Goal: Task Accomplishment & Management: Manage account settings

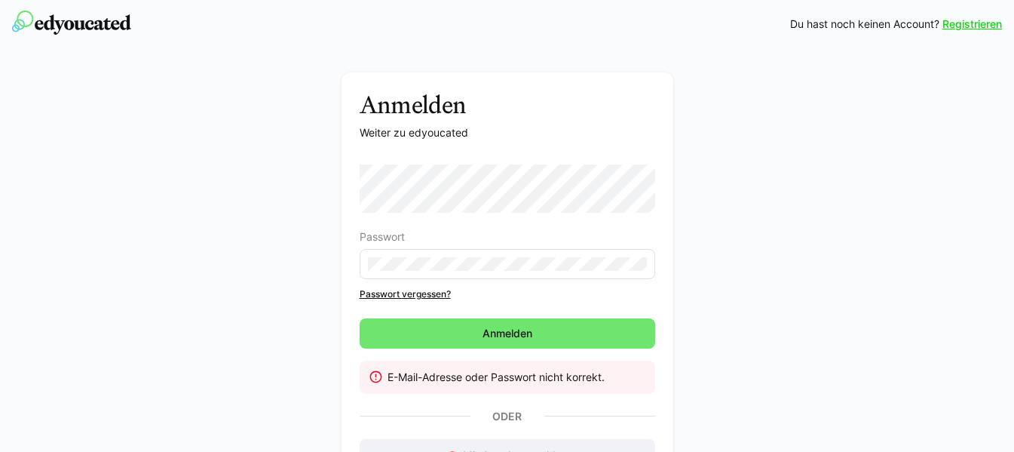
scroll to position [115, 0]
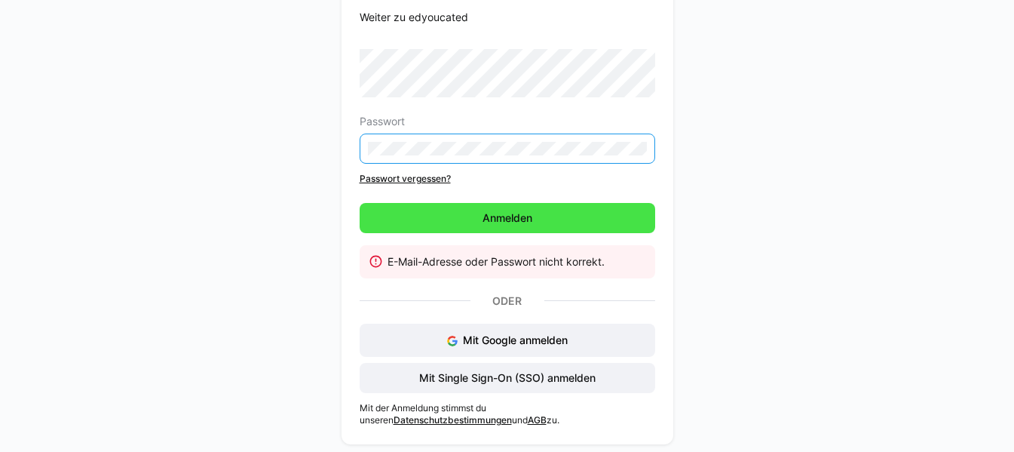
click at [503, 210] on span "Anmelden" at bounding box center [507, 217] width 54 height 15
click at [516, 213] on span "Anmelden" at bounding box center [507, 217] width 54 height 15
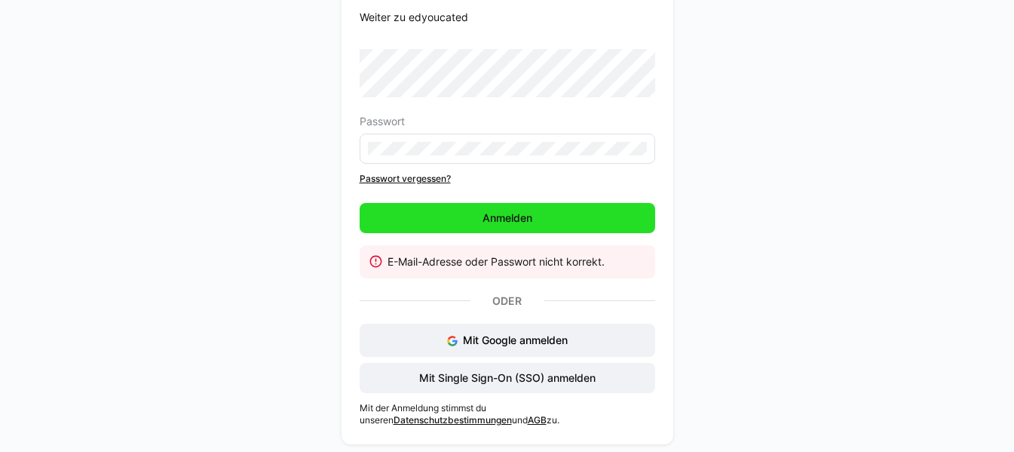
click at [496, 210] on span "Anmelden" at bounding box center [507, 217] width 54 height 15
click at [489, 214] on span "Anmelden" at bounding box center [507, 217] width 54 height 15
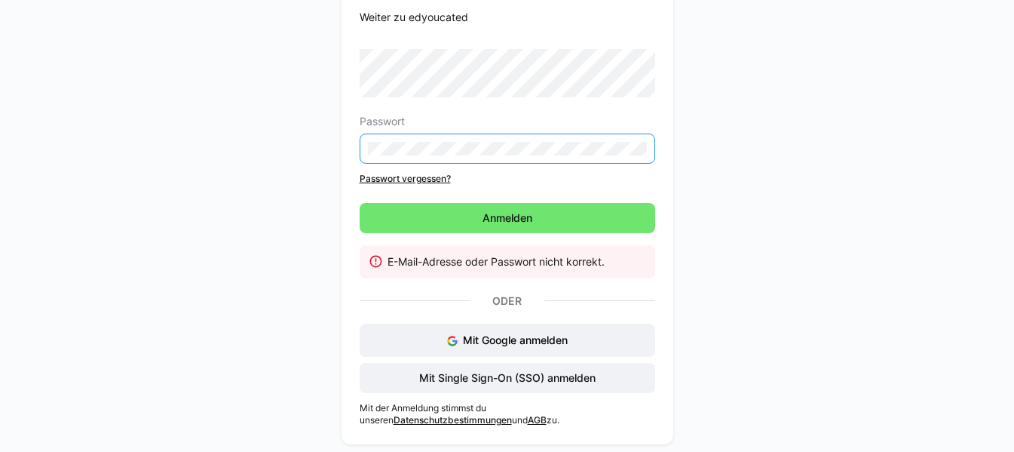
click at [407, 178] on link "Passwort vergessen?" at bounding box center [508, 179] width 296 height 12
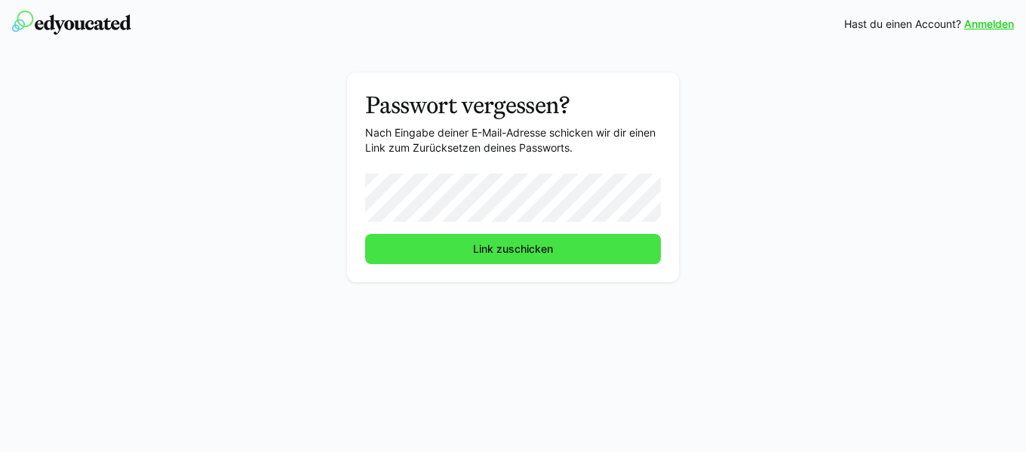
click at [496, 242] on span "Link zuschicken" at bounding box center [513, 248] width 84 height 15
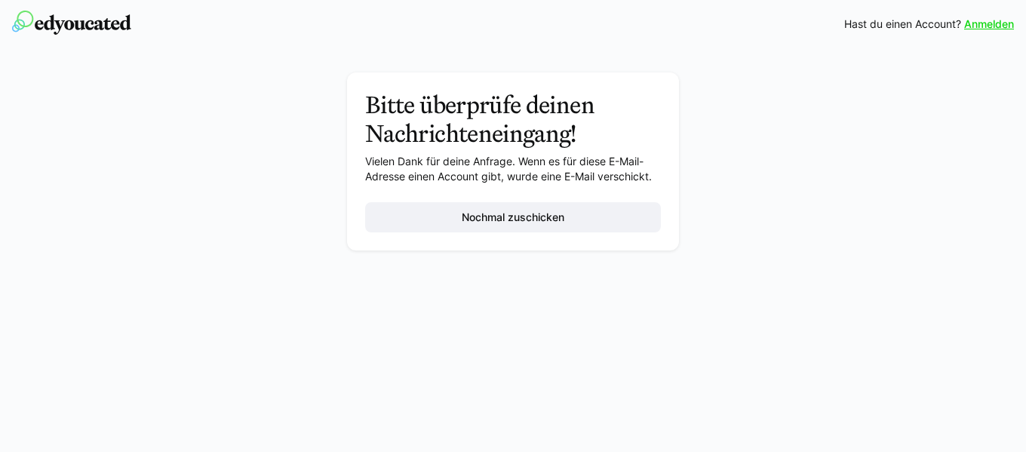
click at [938, 144] on div "Bitte überprüfe deinen Nachrichteneingang! Vielen Dank für deine Anfrage. Wenn …" at bounding box center [513, 165] width 850 height 186
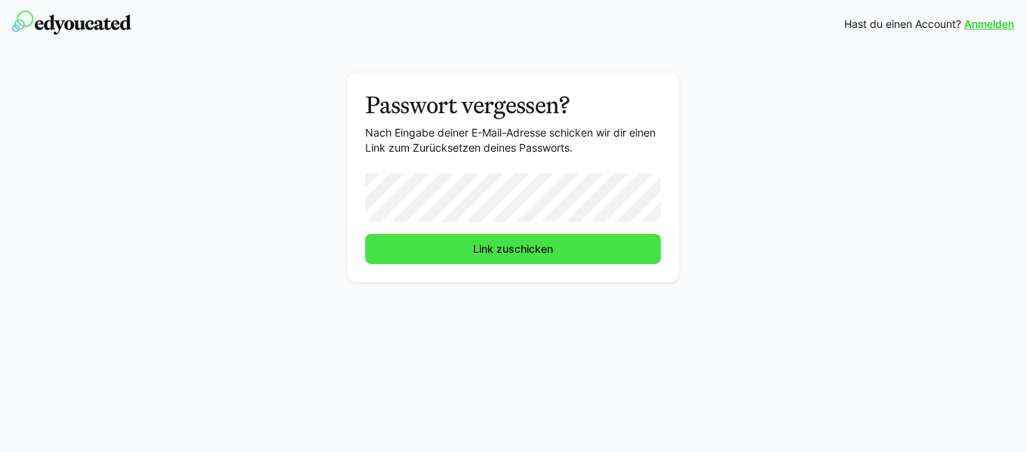
click at [517, 242] on span "Link zuschicken" at bounding box center [513, 248] width 84 height 15
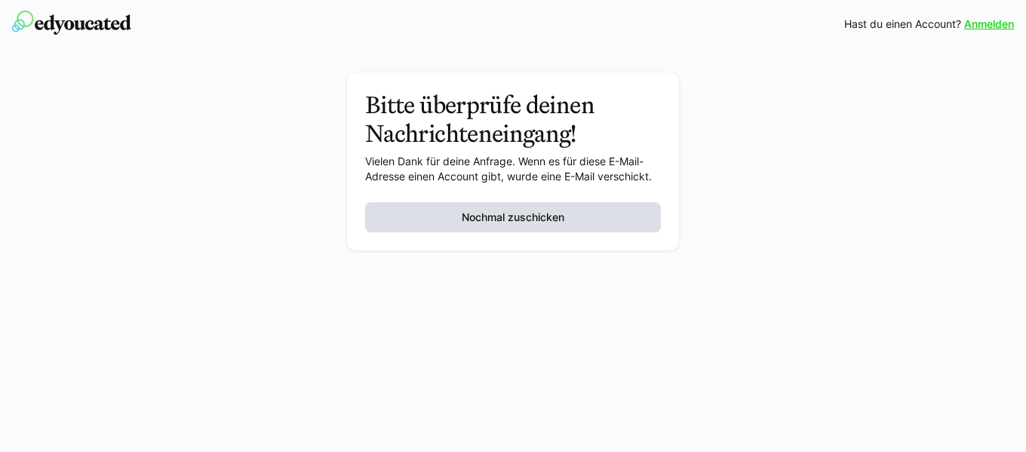
click at [525, 216] on span "Nochmal zuschicken" at bounding box center [512, 217] width 107 height 15
click at [509, 216] on span "Nochmal zuschicken" at bounding box center [512, 217] width 107 height 15
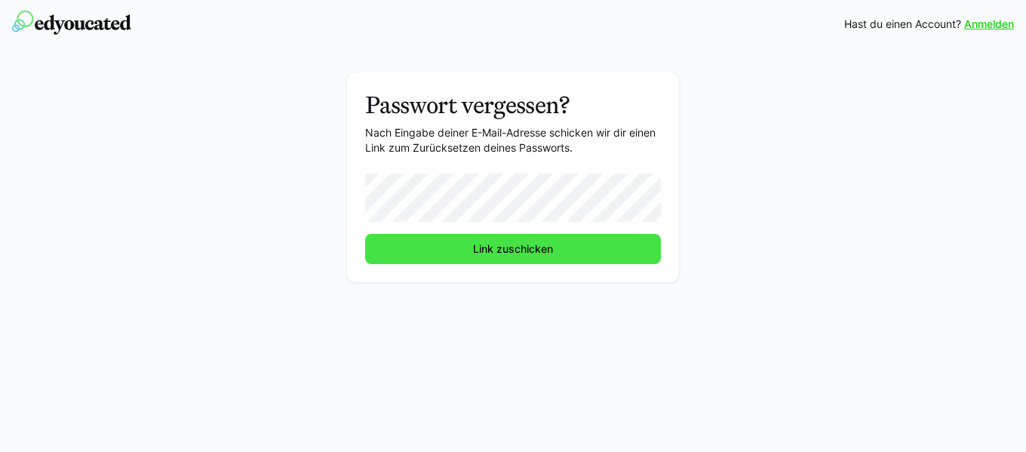
click at [522, 244] on form "Link zuschicken" at bounding box center [513, 218] width 296 height 91
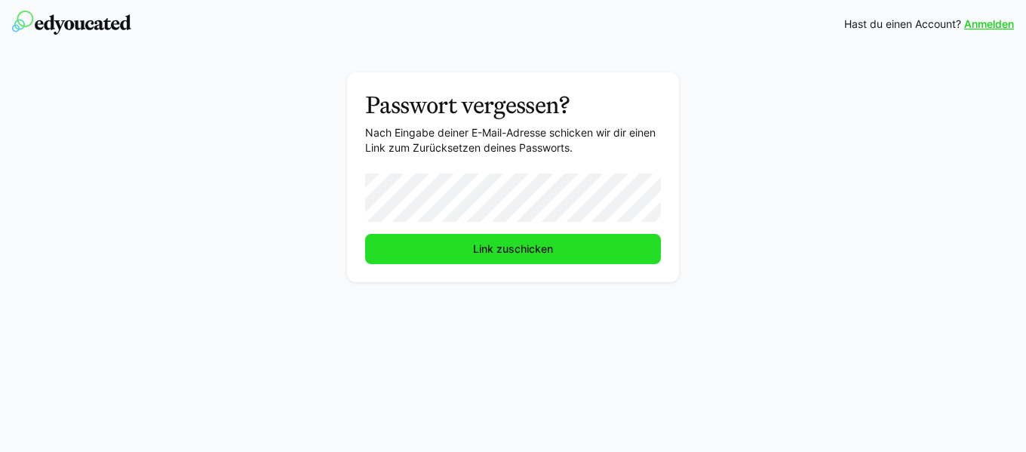
click at [493, 243] on span "Link zuschicken" at bounding box center [513, 248] width 84 height 15
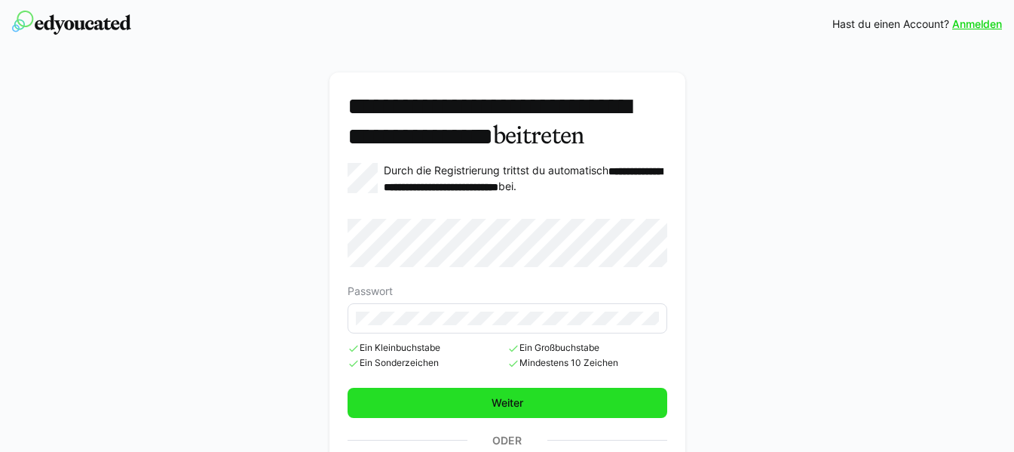
click at [505, 410] on span "Weiter" at bounding box center [508, 402] width 36 height 15
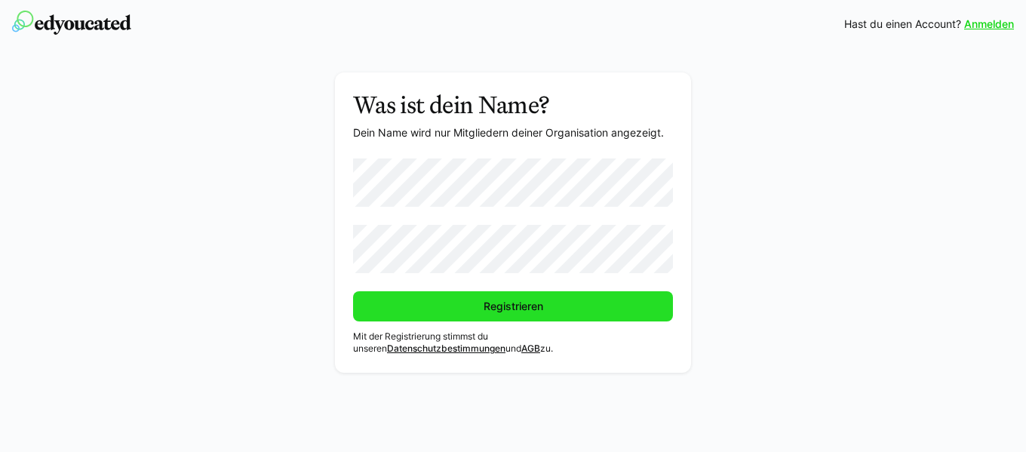
click at [505, 297] on span "Registrieren" at bounding box center [513, 306] width 320 height 30
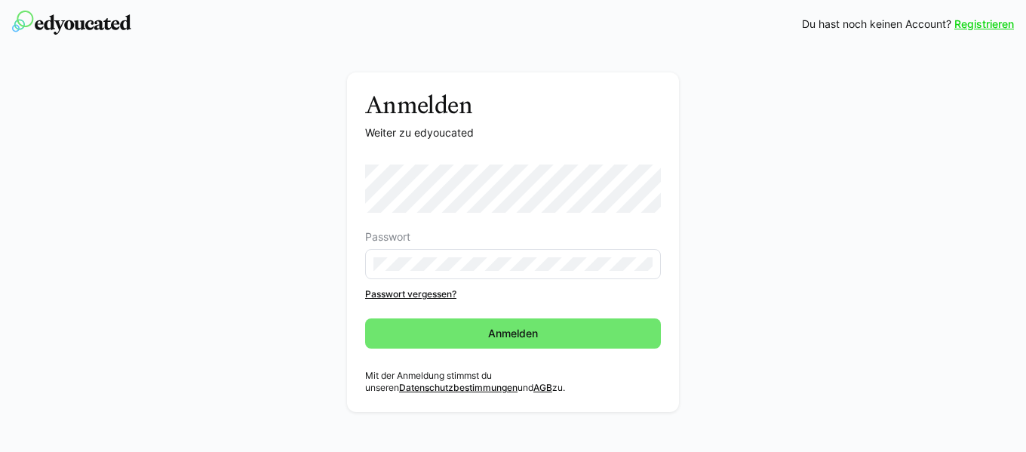
click at [290, 266] on div "Anmelden Weiter zu edyoucated Passwort Passwort vergessen? Anmelden Mit der Anm…" at bounding box center [513, 245] width 850 height 347
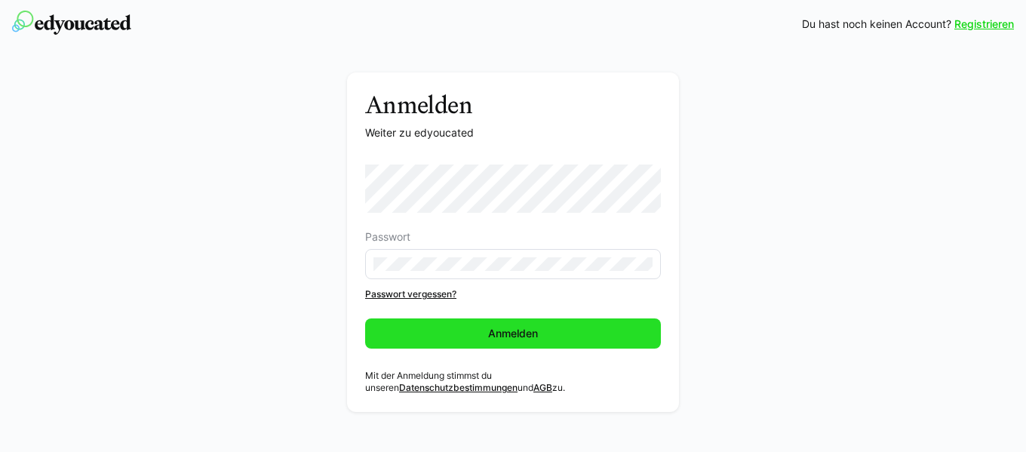
click at [496, 328] on span "Anmelden" at bounding box center [513, 333] width 54 height 15
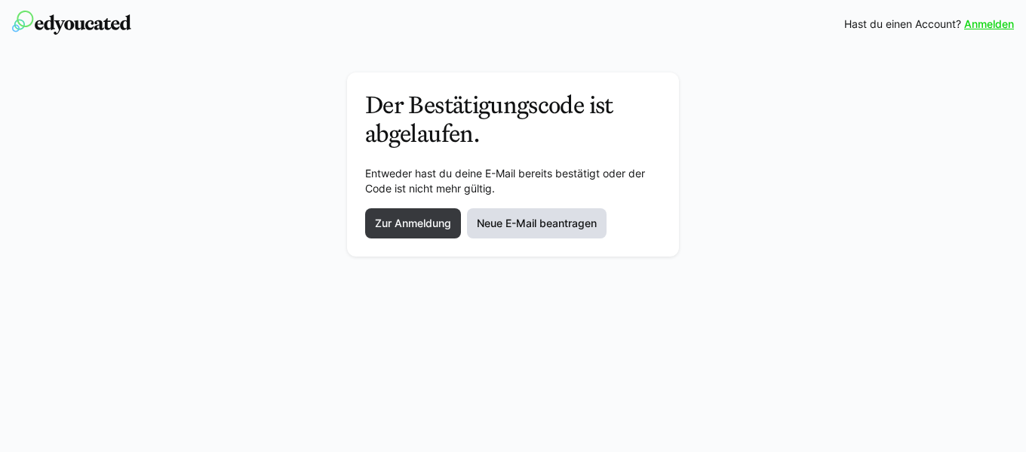
click at [509, 220] on span "Neue E-Mail beantragen" at bounding box center [536, 223] width 124 height 15
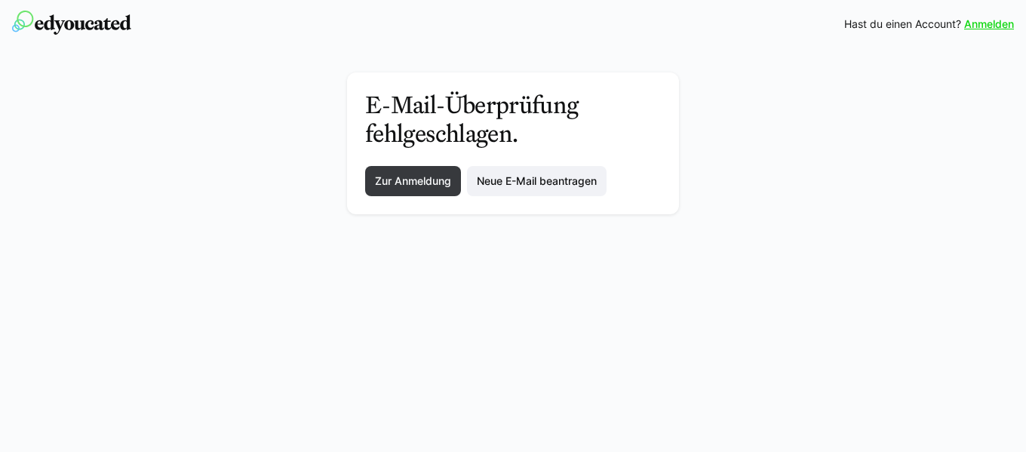
click at [993, 24] on link "Anmelden" at bounding box center [989, 24] width 50 height 15
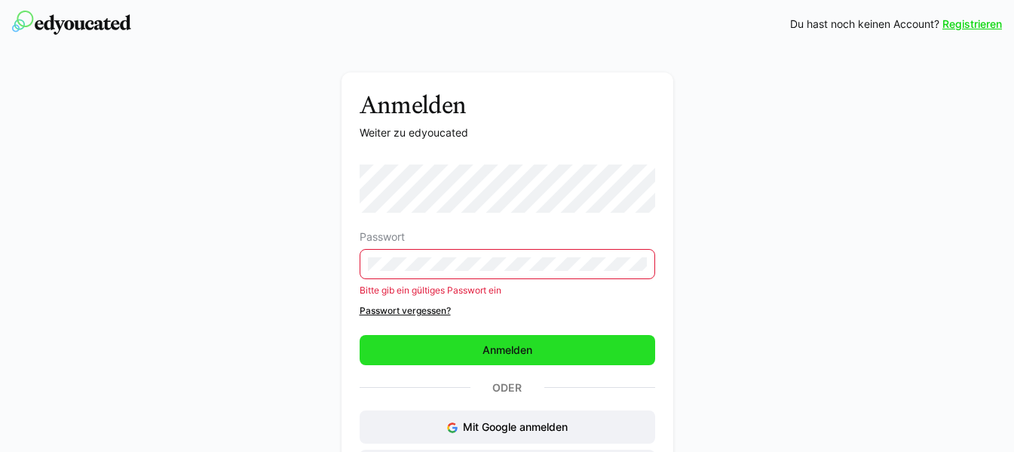
click at [500, 345] on span "Anmelden" at bounding box center [507, 349] width 54 height 15
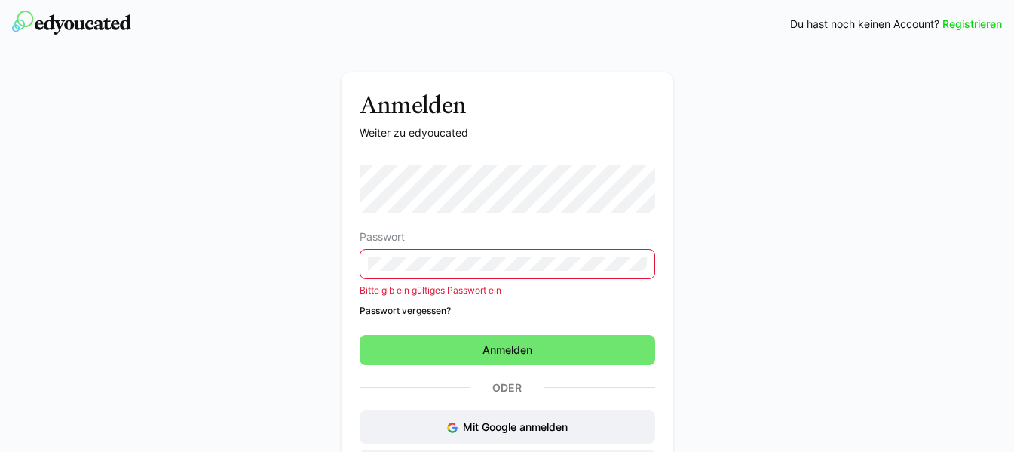
click at [969, 23] on link "Registrieren" at bounding box center [973, 24] width 60 height 15
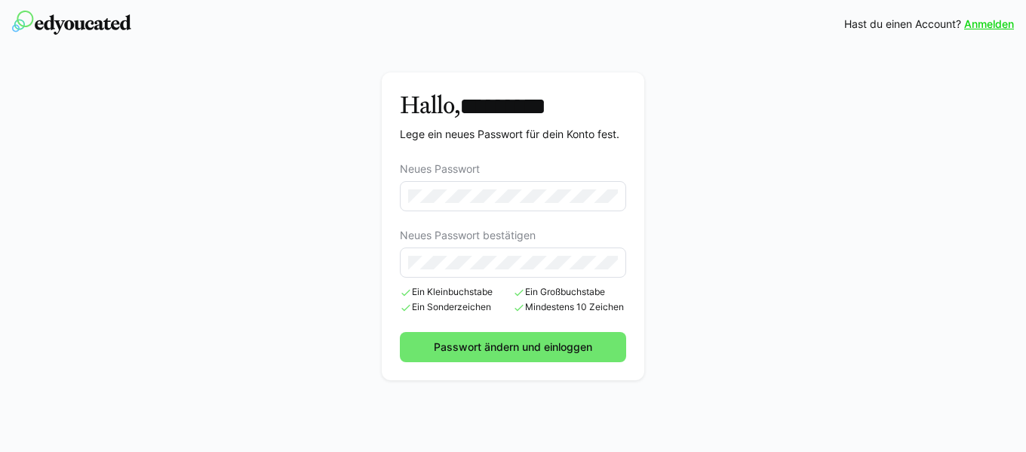
click at [823, 276] on div "Hallo, ********* Lege ein neues Passwort für dein Konto fest. Neues Passwort Ne…" at bounding box center [513, 229] width 850 height 315
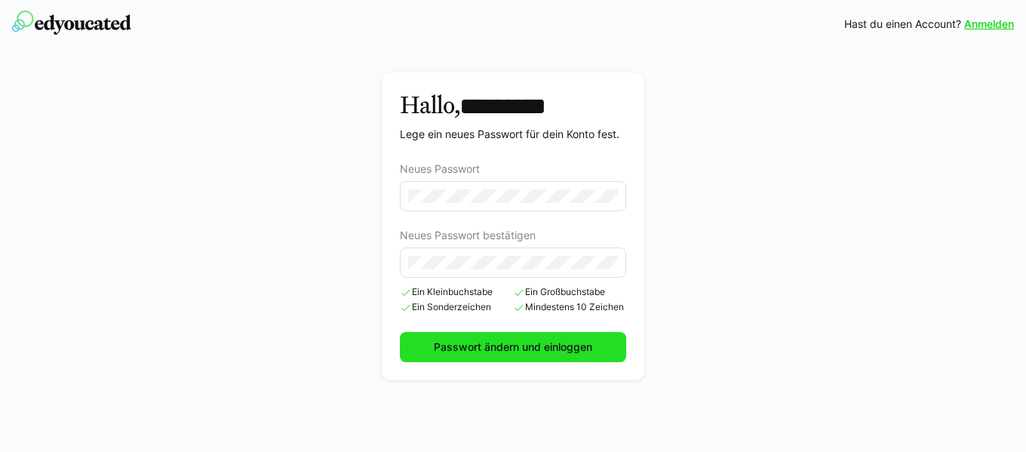
click at [444, 347] on span "Passwort ändern und einloggen" at bounding box center [512, 346] width 163 height 15
